Goal: Navigation & Orientation: Find specific page/section

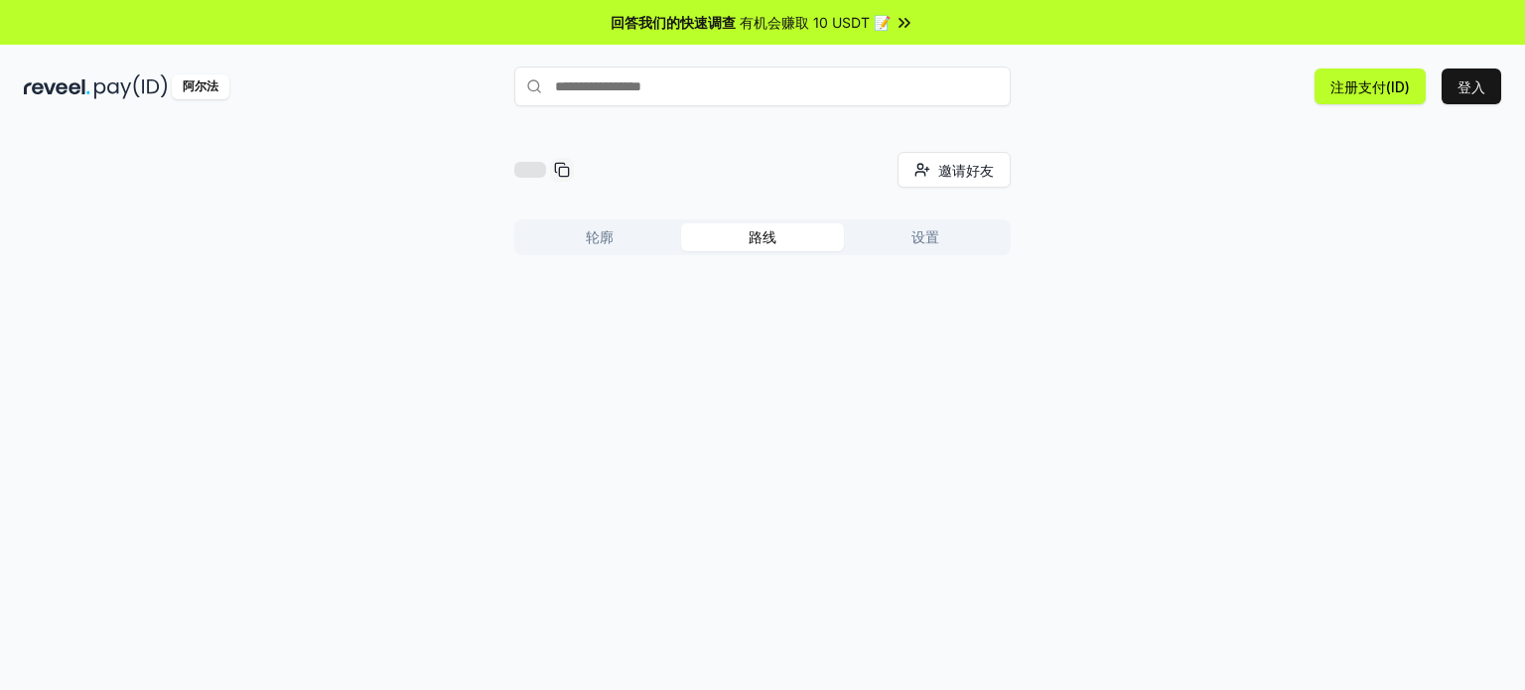
click at [769, 238] on font "路线" at bounding box center [762, 236] width 28 height 17
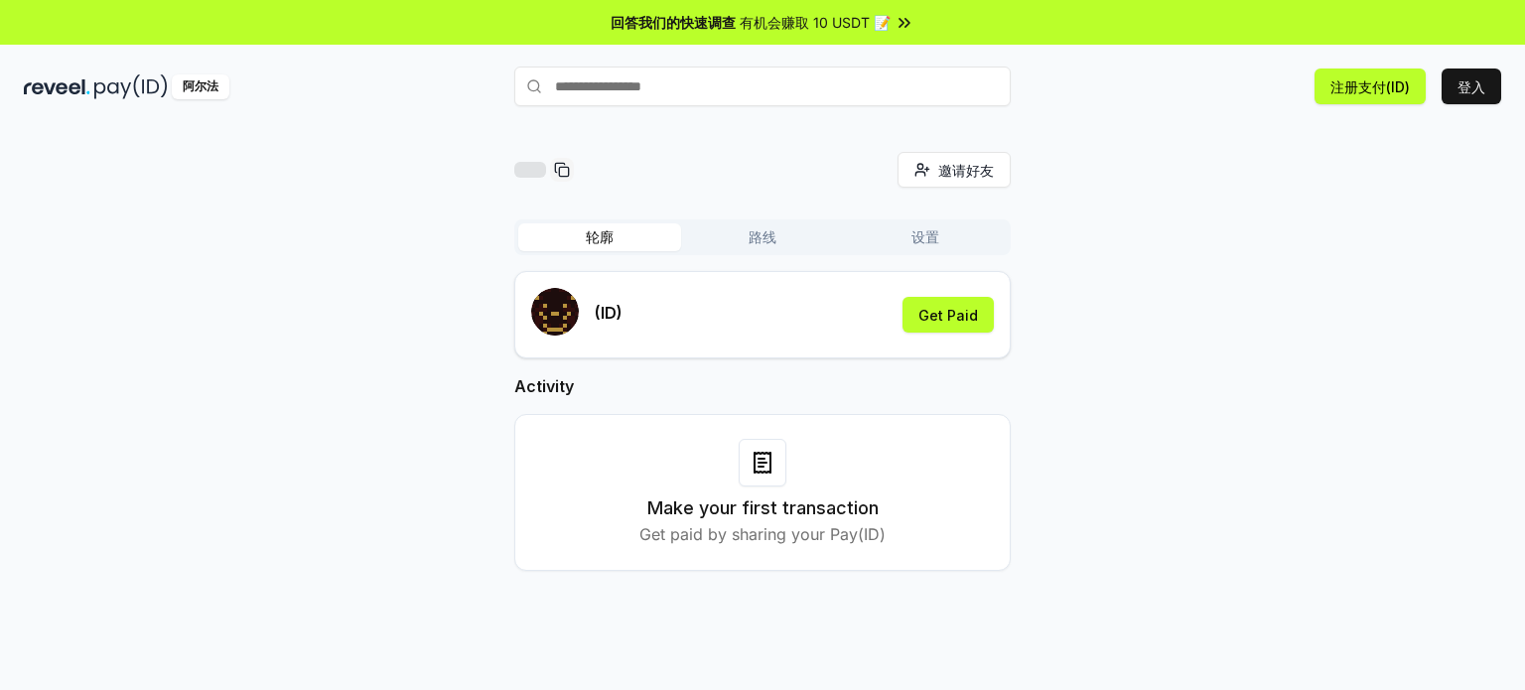
click at [615, 244] on button "轮廓" at bounding box center [599, 237] width 163 height 28
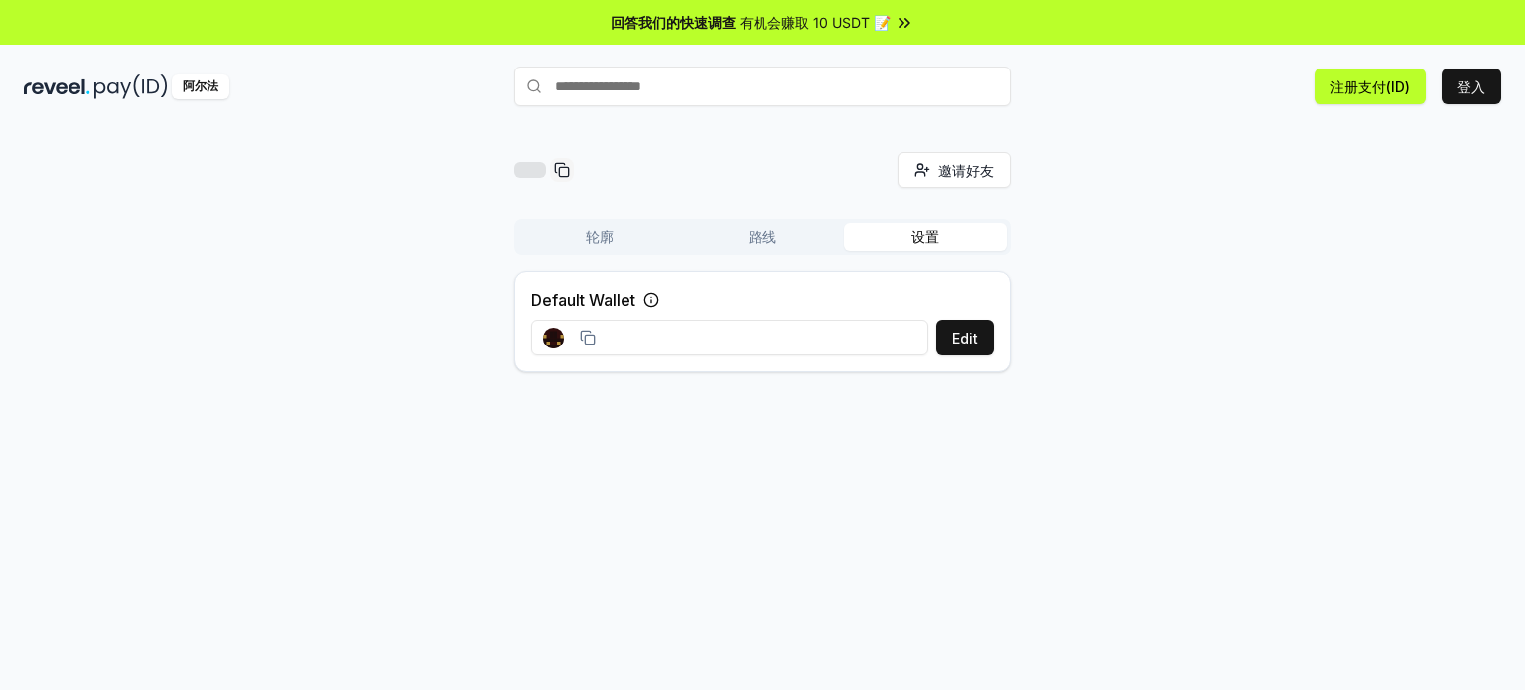
click at [941, 237] on button "设置" at bounding box center [925, 237] width 163 height 28
